Goal: Transaction & Acquisition: Purchase product/service

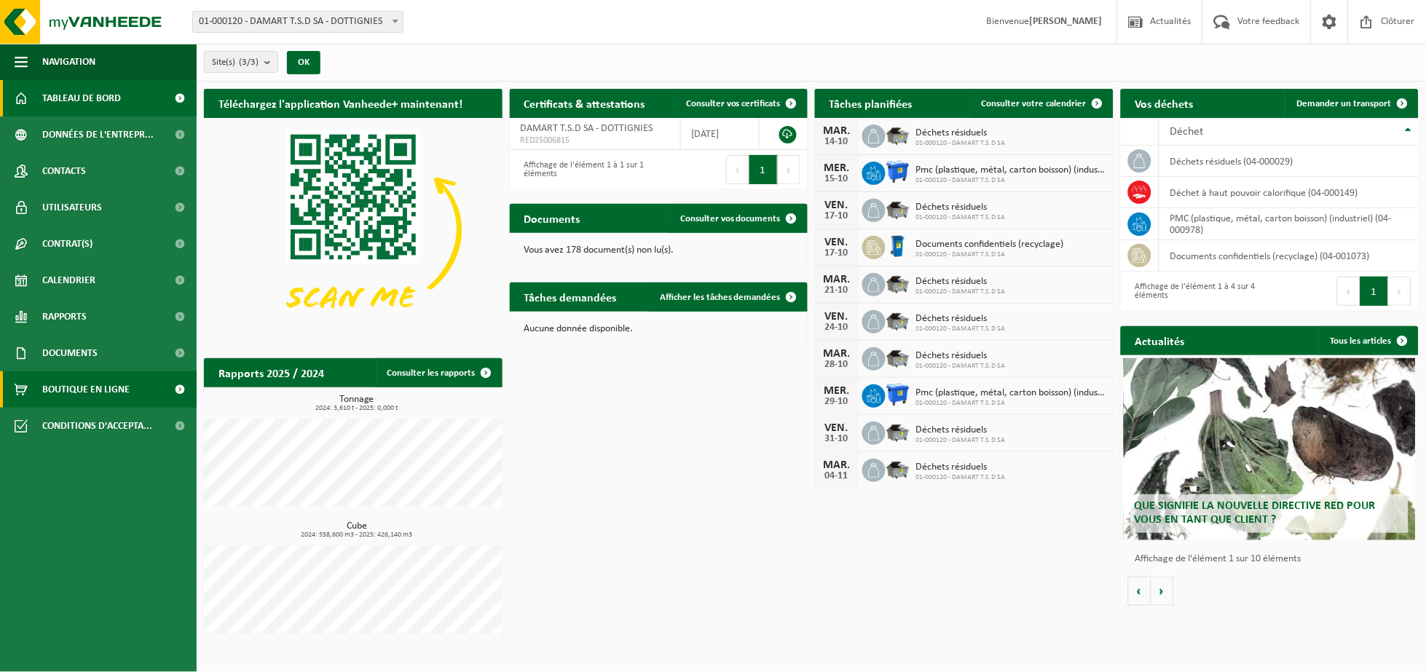
click at [53, 387] on span "Boutique en ligne" at bounding box center [85, 389] width 87 height 36
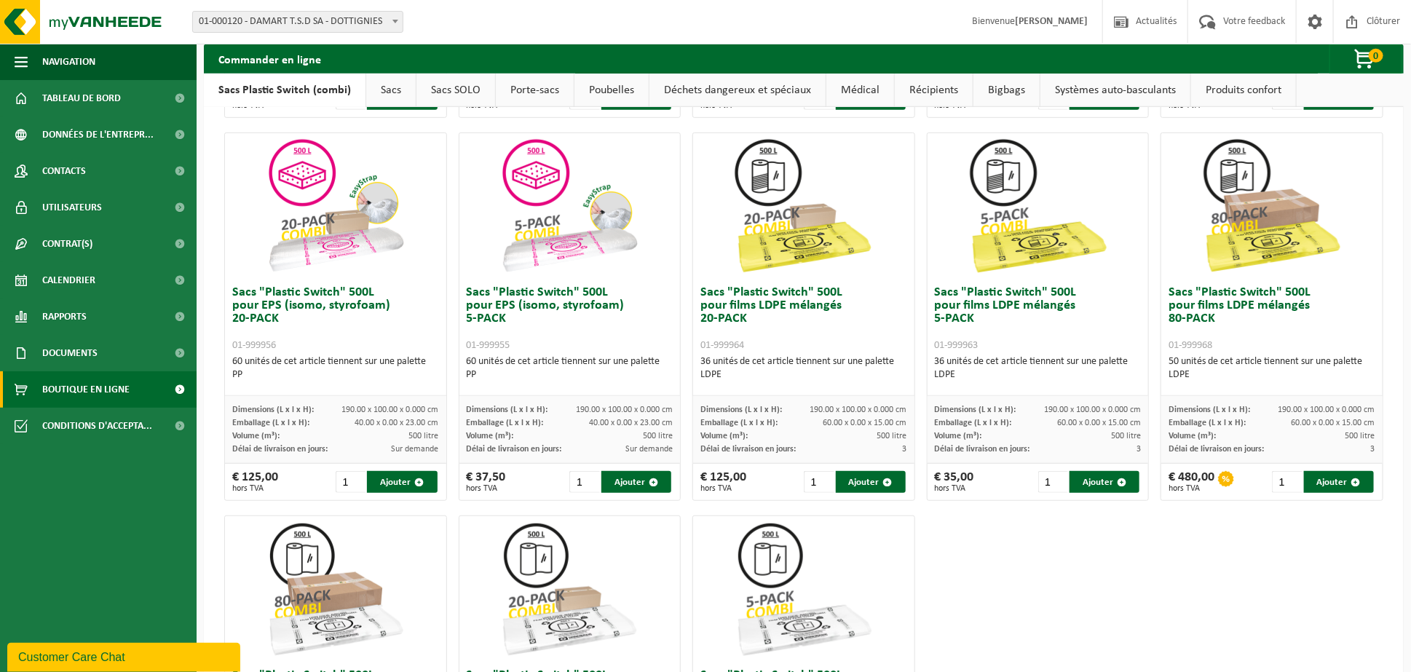
scroll to position [291, 0]
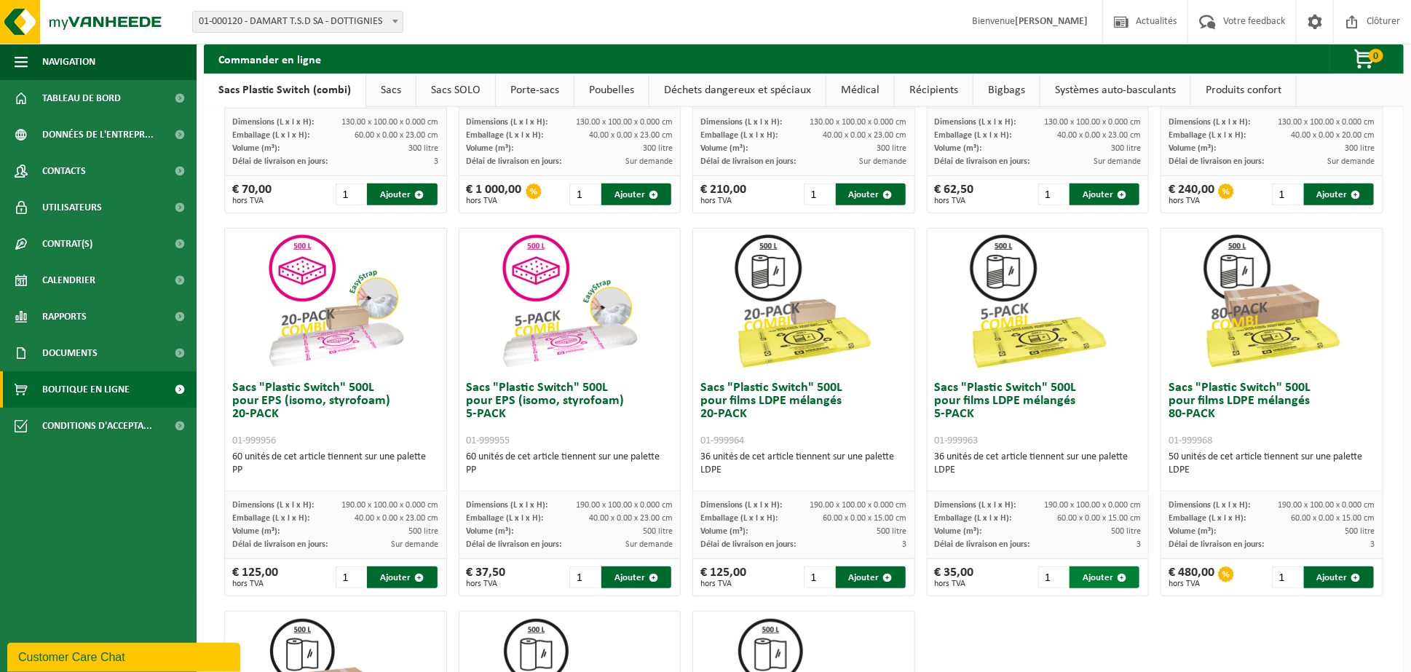
click at [1083, 577] on button "Ajouter" at bounding box center [1105, 577] width 70 height 22
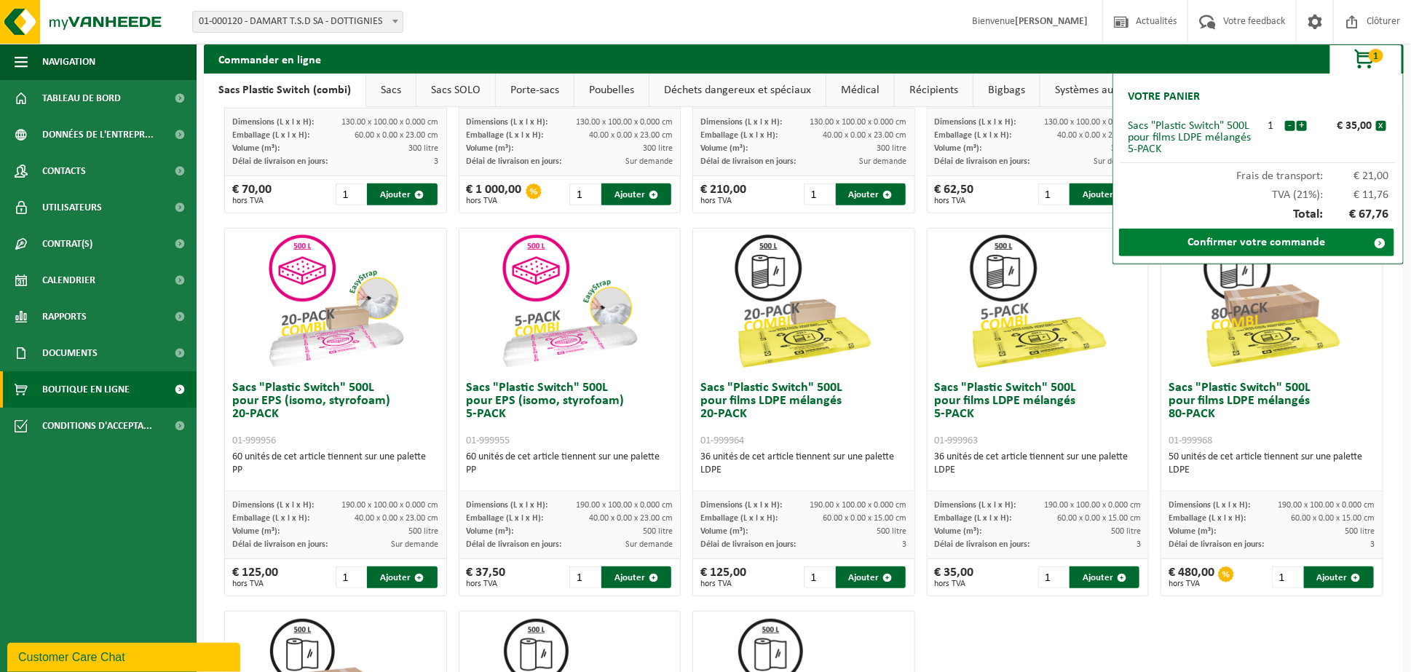
click at [1249, 235] on link "Confirmer votre commande" at bounding box center [1256, 243] width 275 height 28
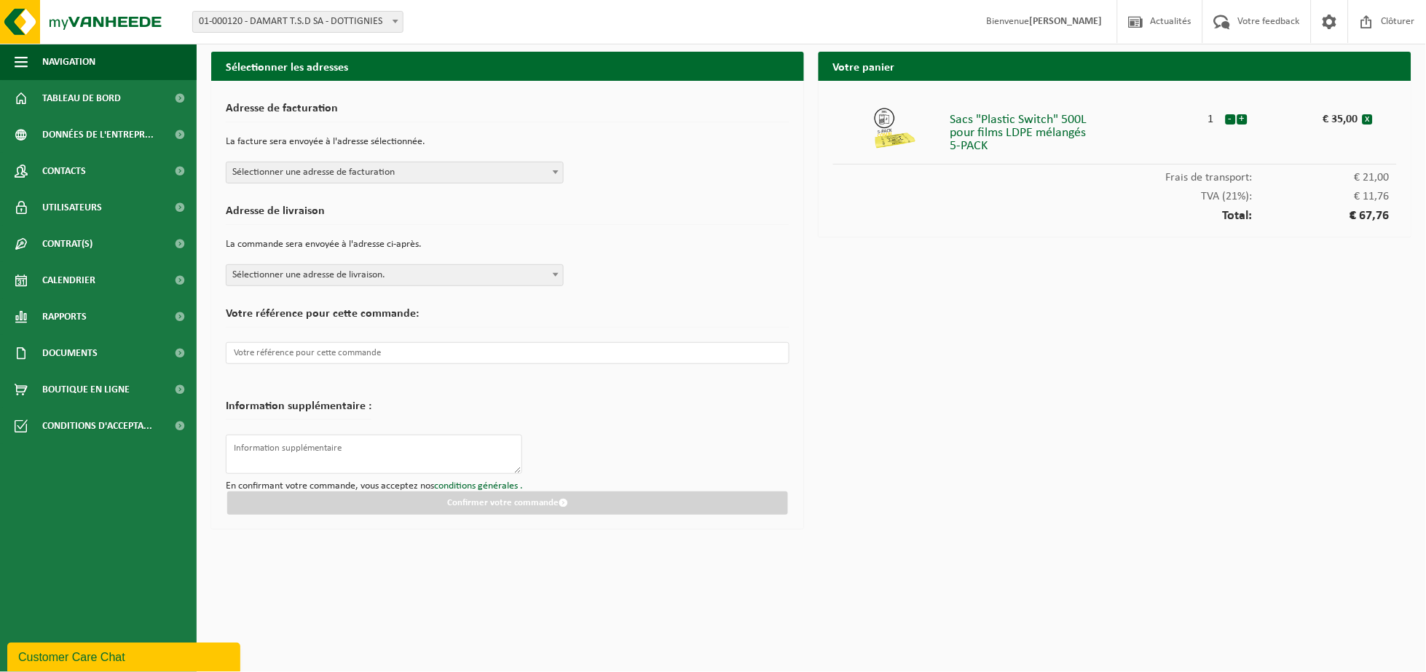
click at [298, 167] on span "Sélectionner une adresse de facturation" at bounding box center [394, 172] width 336 height 20
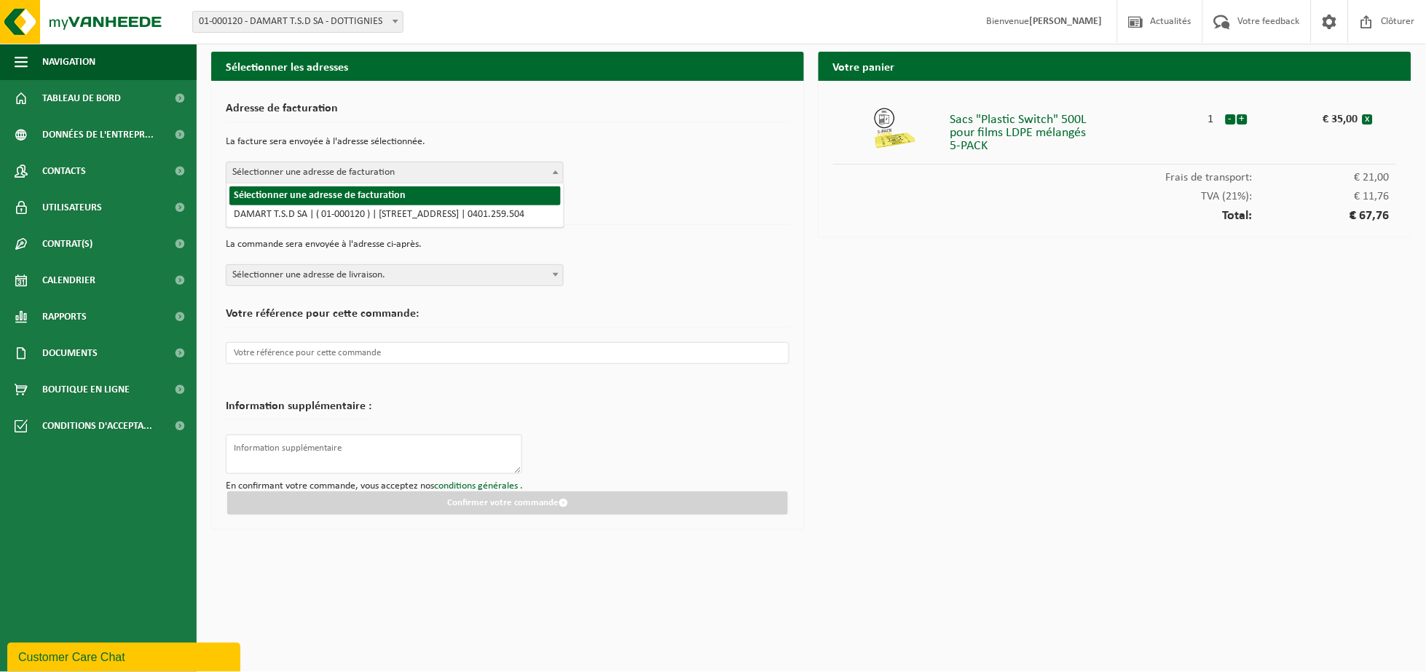
click at [298, 167] on span "Sélectionner une adresse de facturation" at bounding box center [394, 172] width 336 height 20
click at [352, 176] on span "Sélectionner une adresse de facturation" at bounding box center [394, 172] width 336 height 20
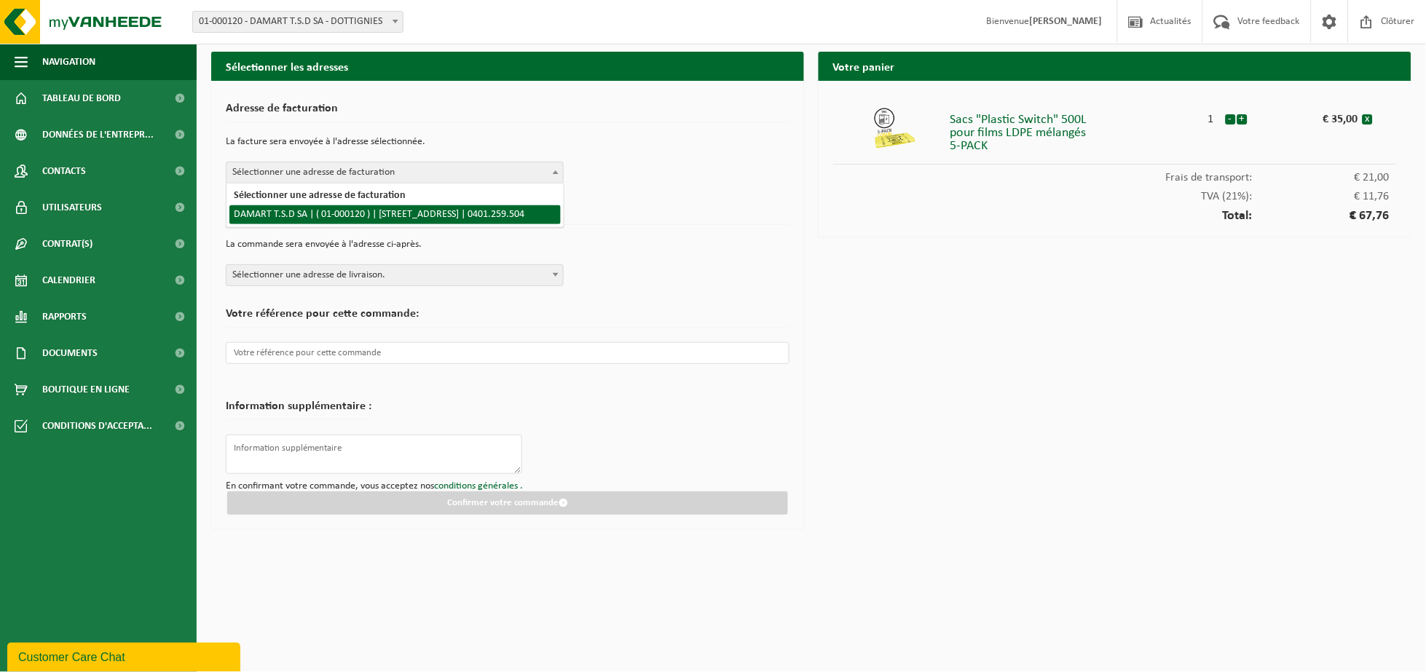
select select "15"
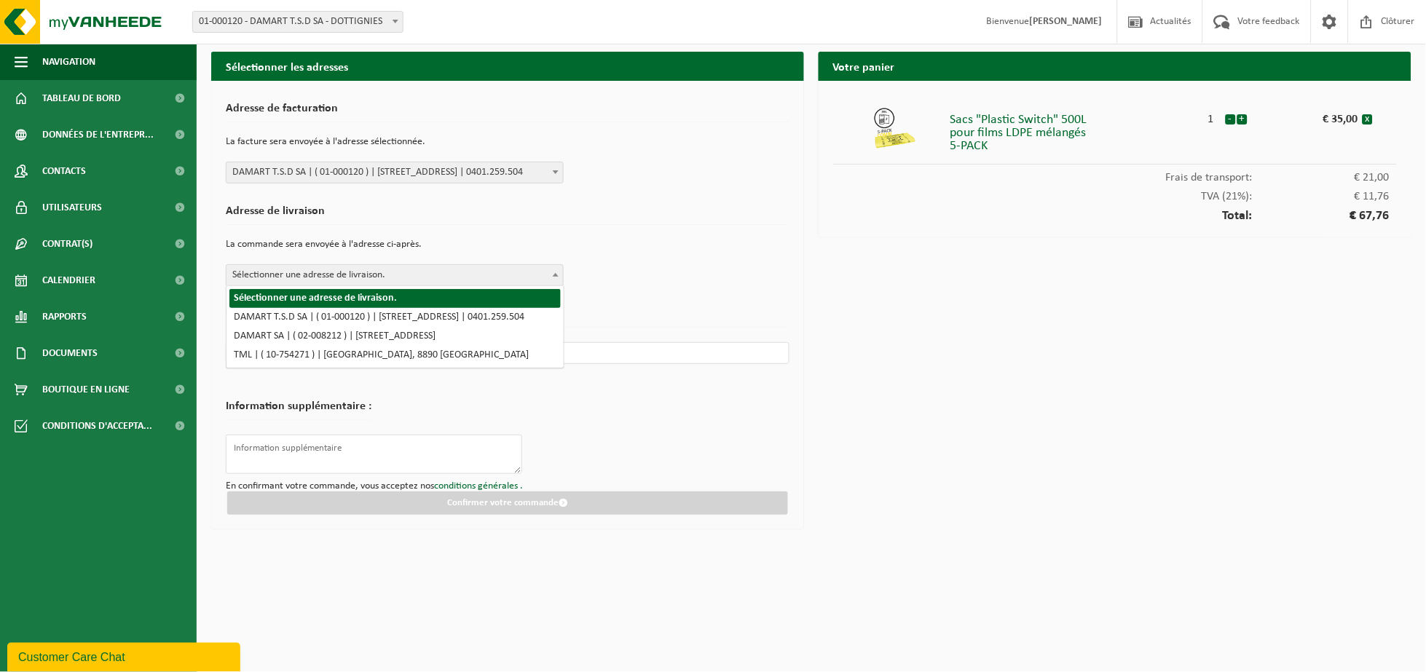
click at [283, 275] on span "Sélectionner une adresse de livraison." at bounding box center [394, 275] width 336 height 20
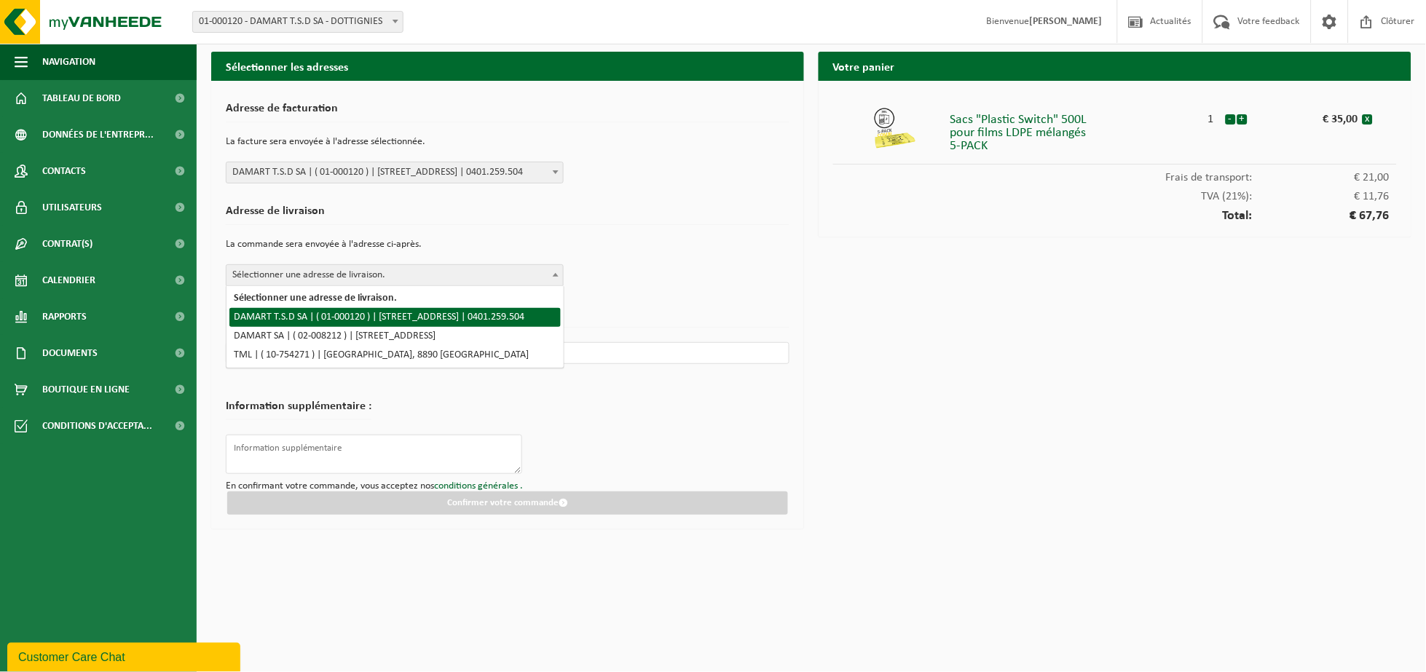
select select "15"
click at [327, 319] on h2 "Votre référence pour cette commande:" at bounding box center [508, 318] width 564 height 20
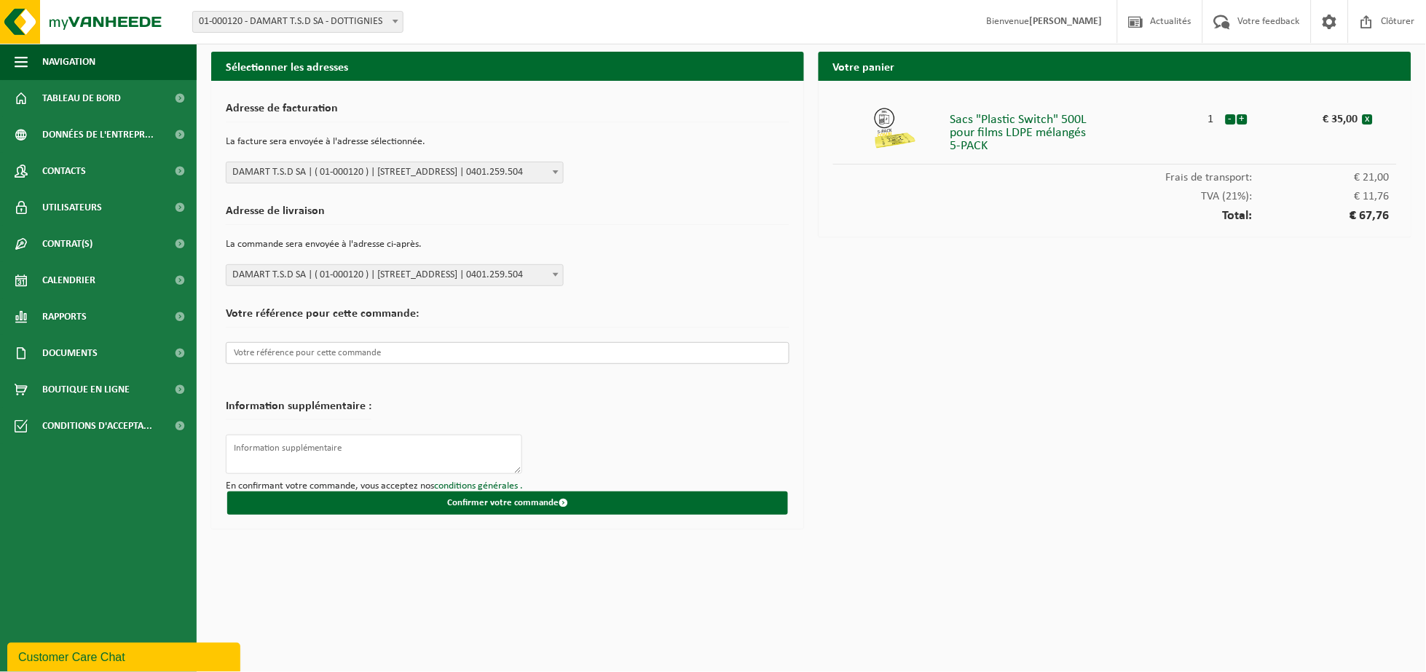
click at [263, 351] on input "text" at bounding box center [508, 353] width 564 height 22
click at [245, 349] on input "text" at bounding box center [508, 353] width 564 height 22
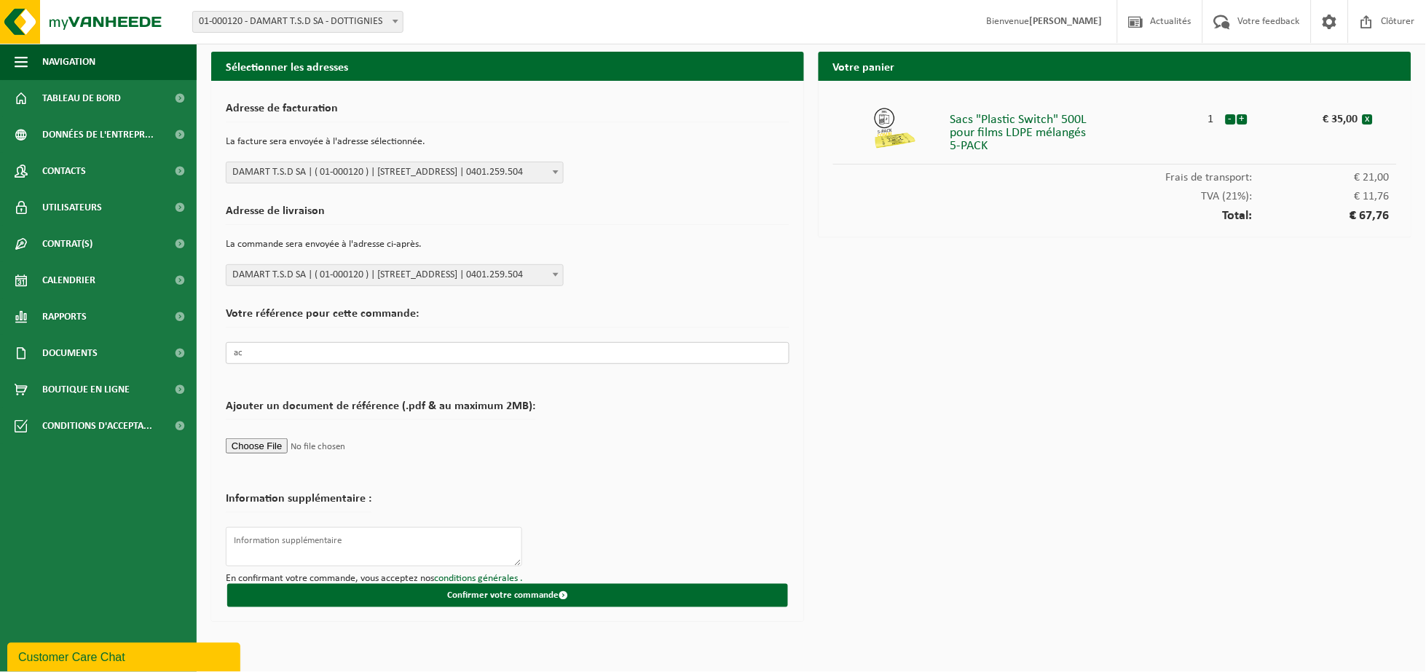
type input "a"
type input "O"
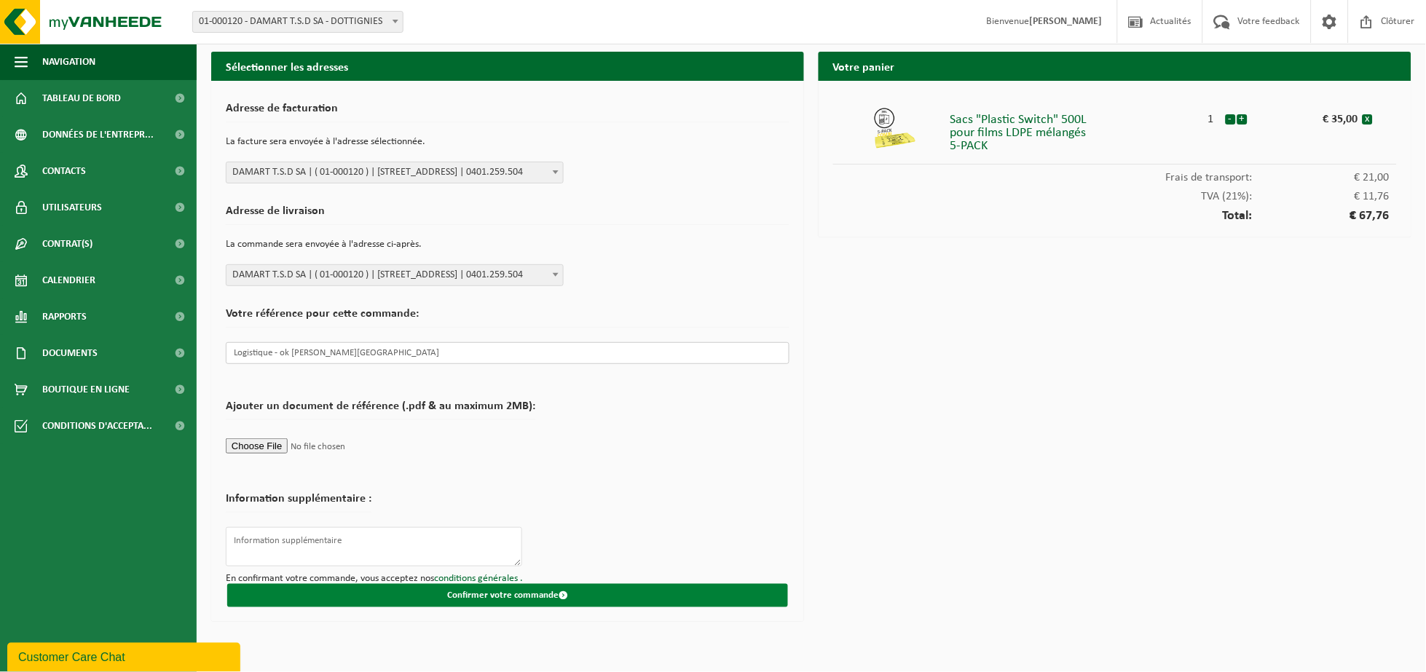
type input "Logistique - ok N. Meulenaere"
click at [462, 594] on button "Confirmer votre commande" at bounding box center [507, 595] width 561 height 23
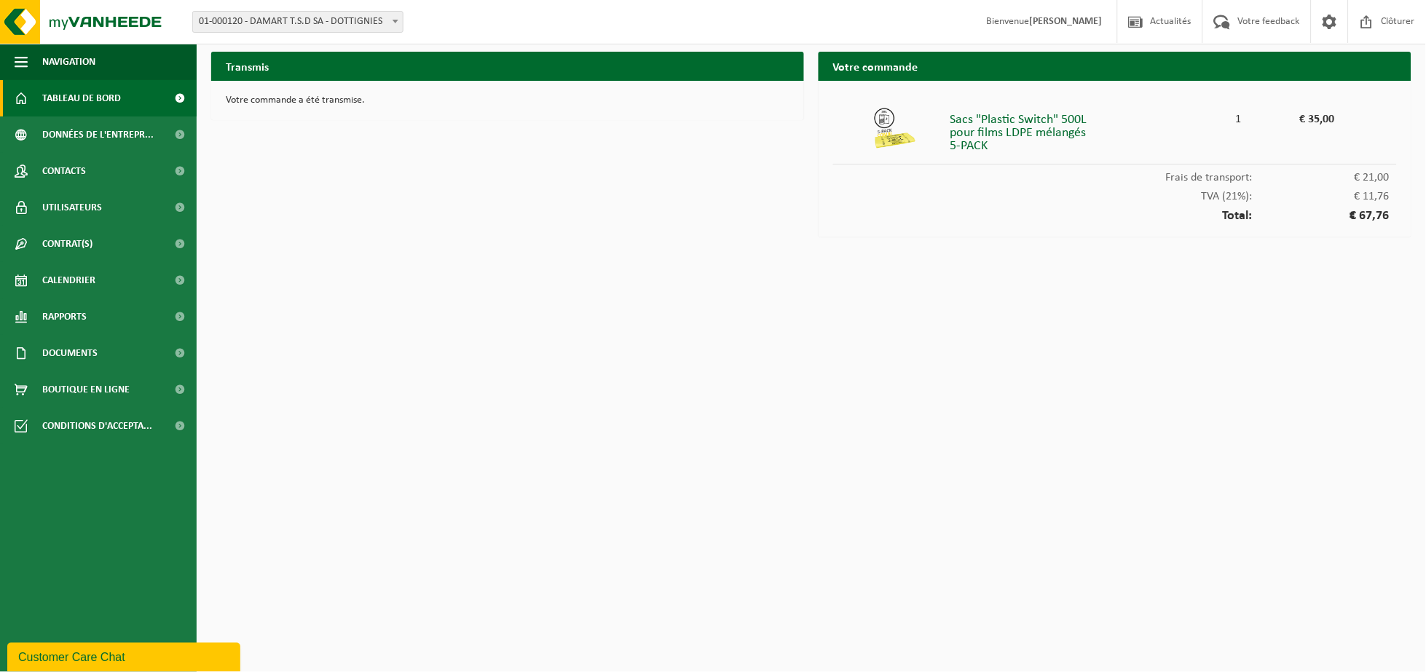
click at [72, 100] on span "Tableau de bord" at bounding box center [81, 98] width 79 height 36
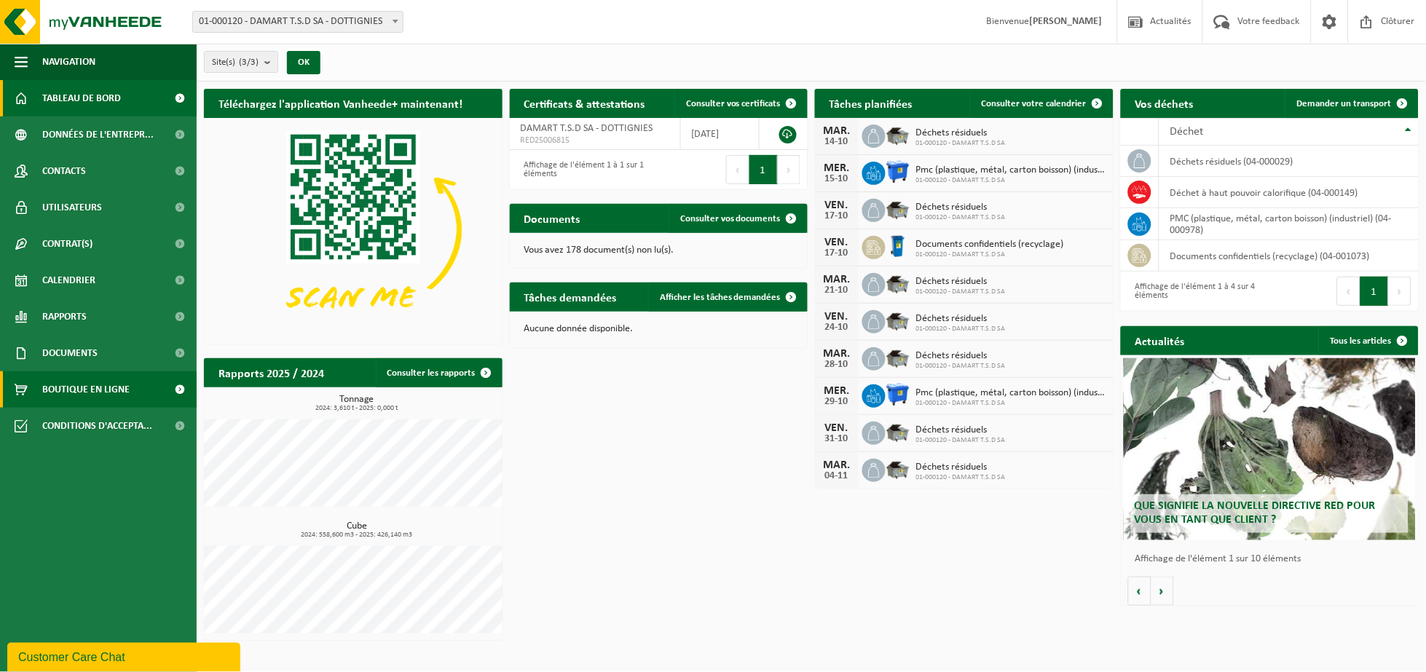
click at [60, 390] on span "Boutique en ligne" at bounding box center [85, 389] width 87 height 36
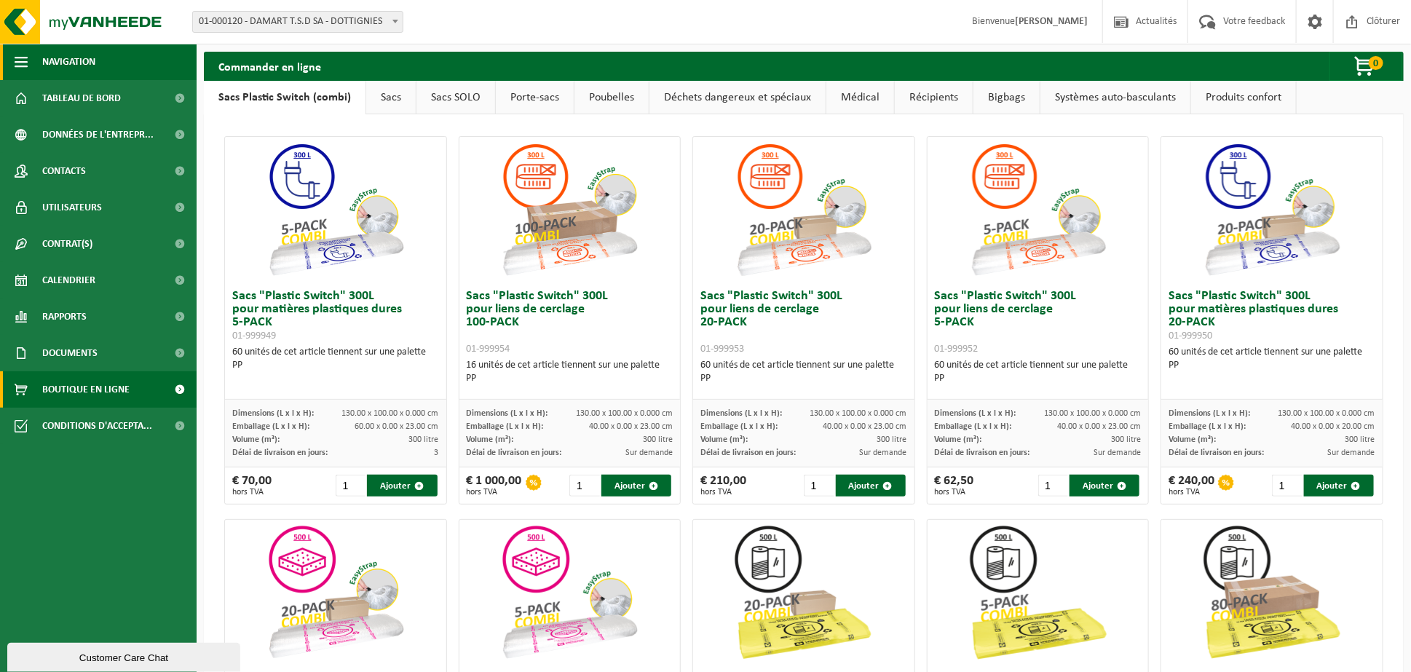
click at [22, 55] on span "button" at bounding box center [21, 62] width 13 height 36
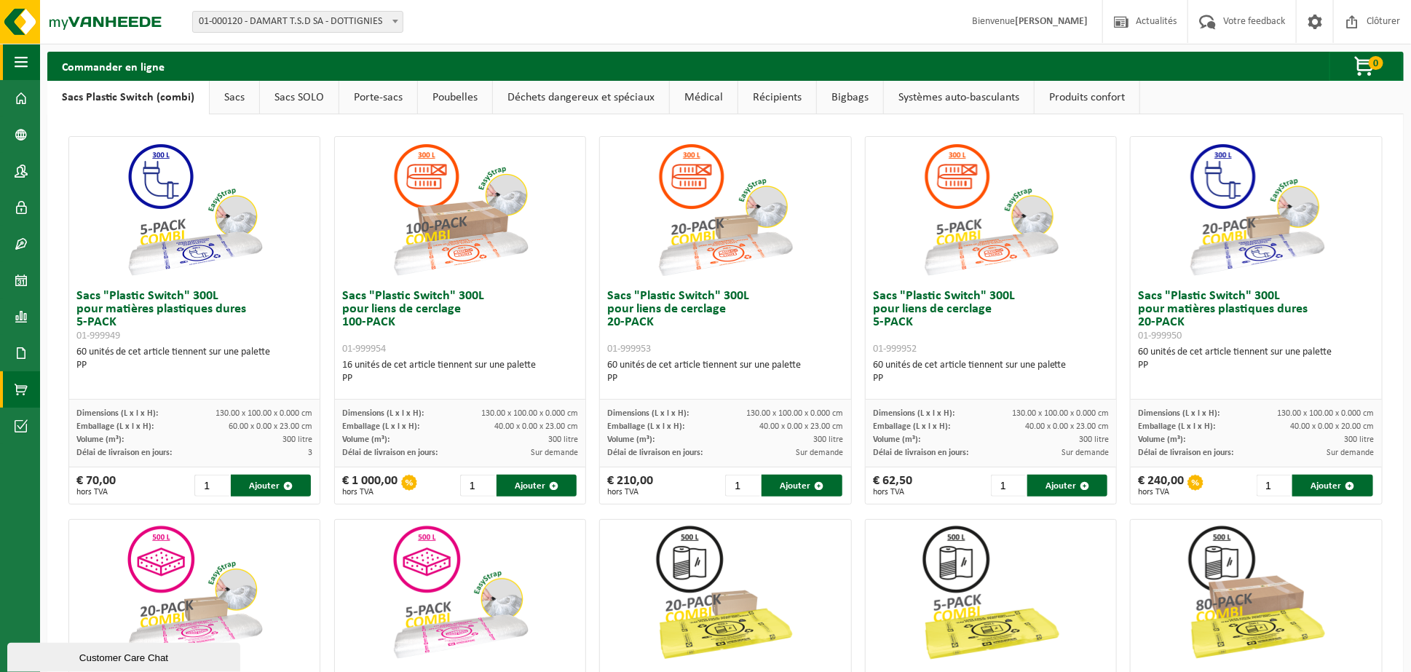
click at [22, 55] on span "button" at bounding box center [21, 62] width 13 height 36
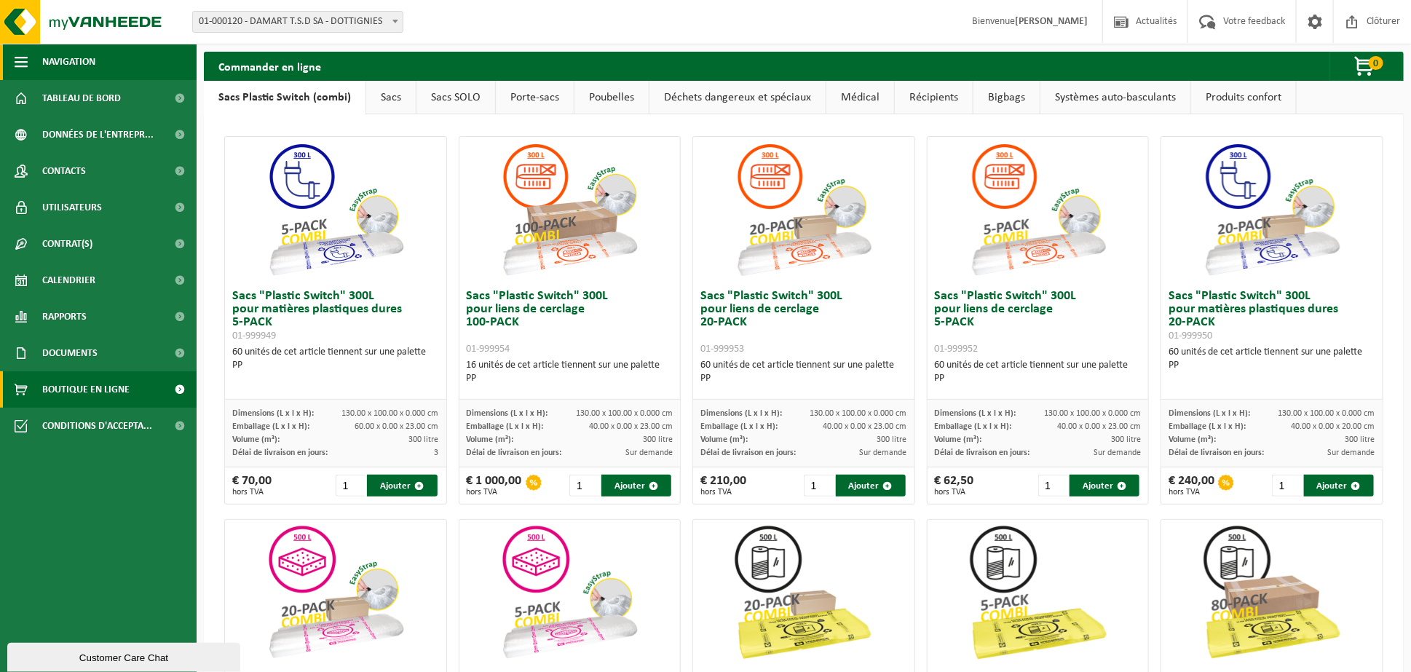
click at [65, 58] on span "Navigation" at bounding box center [68, 62] width 53 height 36
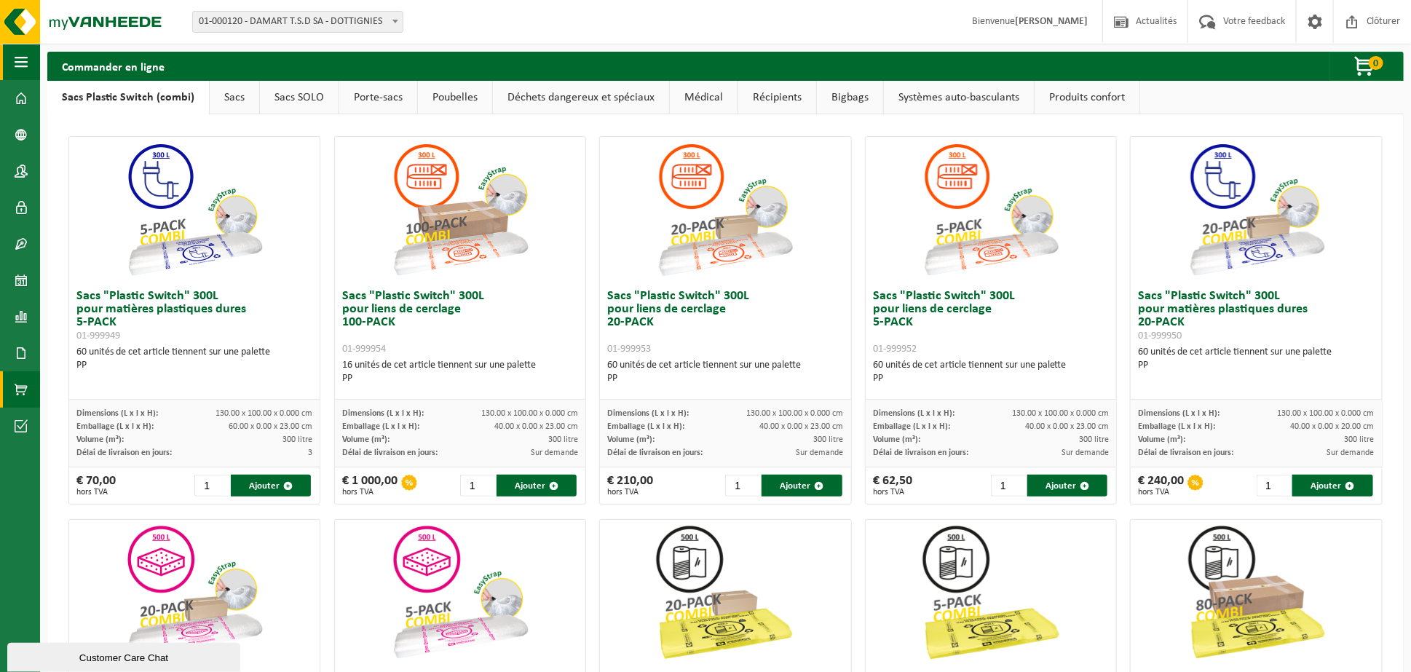
click at [40, 58] on button "Navigation" at bounding box center [20, 62] width 40 height 36
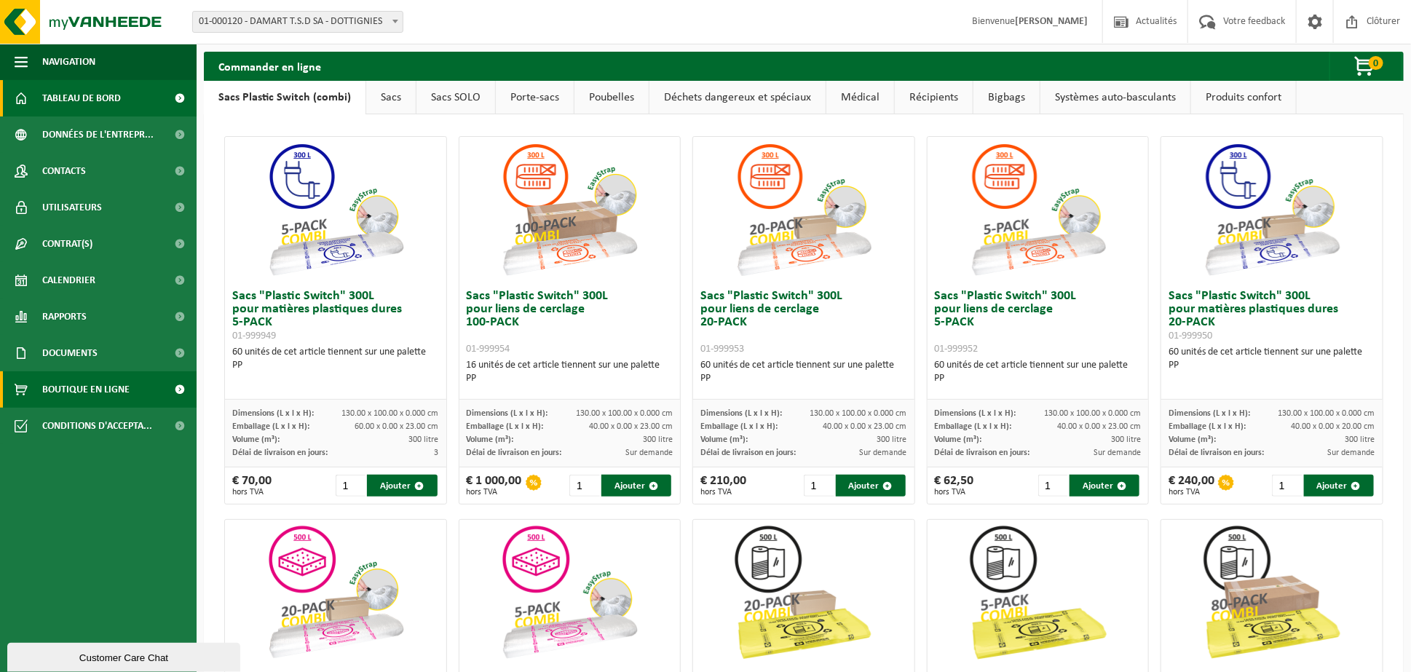
click at [58, 95] on span "Tableau de bord" at bounding box center [81, 98] width 79 height 36
